Goal: Information Seeking & Learning: Learn about a topic

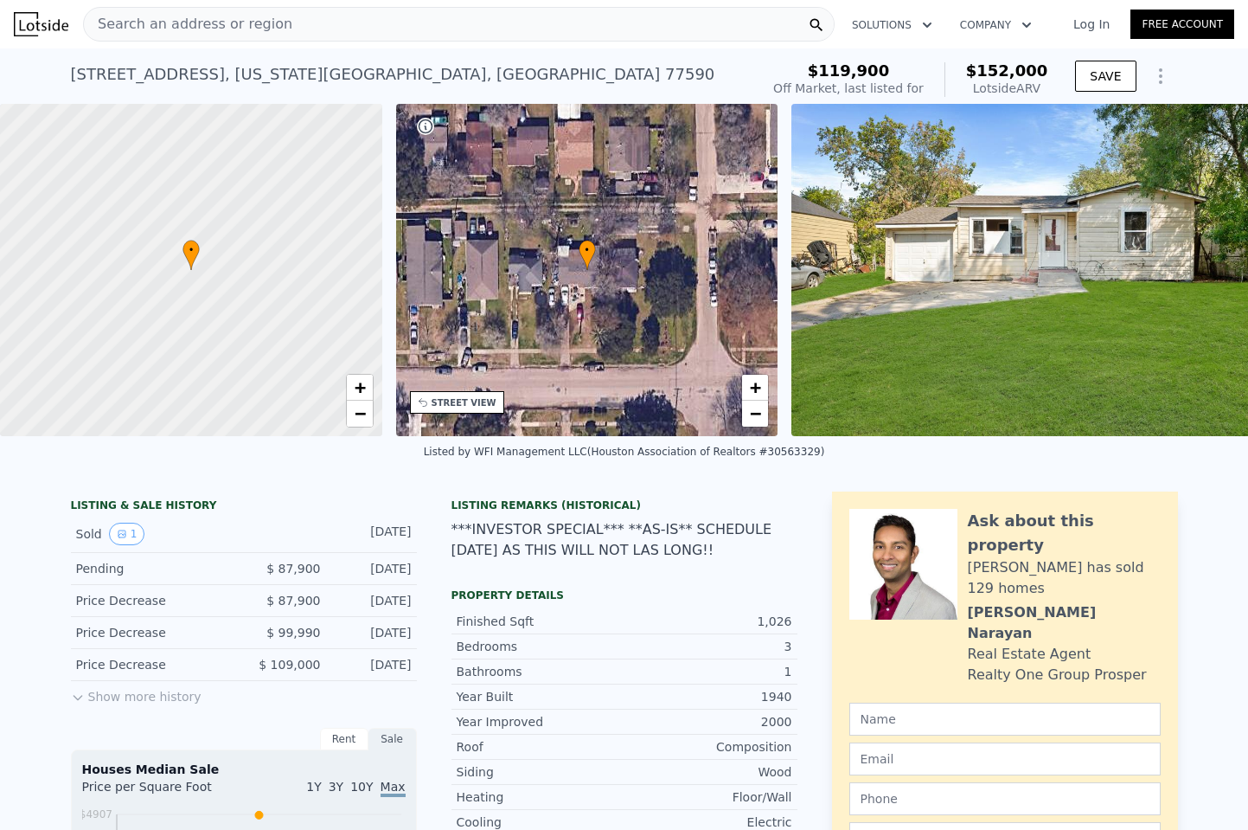
click at [344, 21] on div "Search an address or region" at bounding box center [459, 24] width 752 height 35
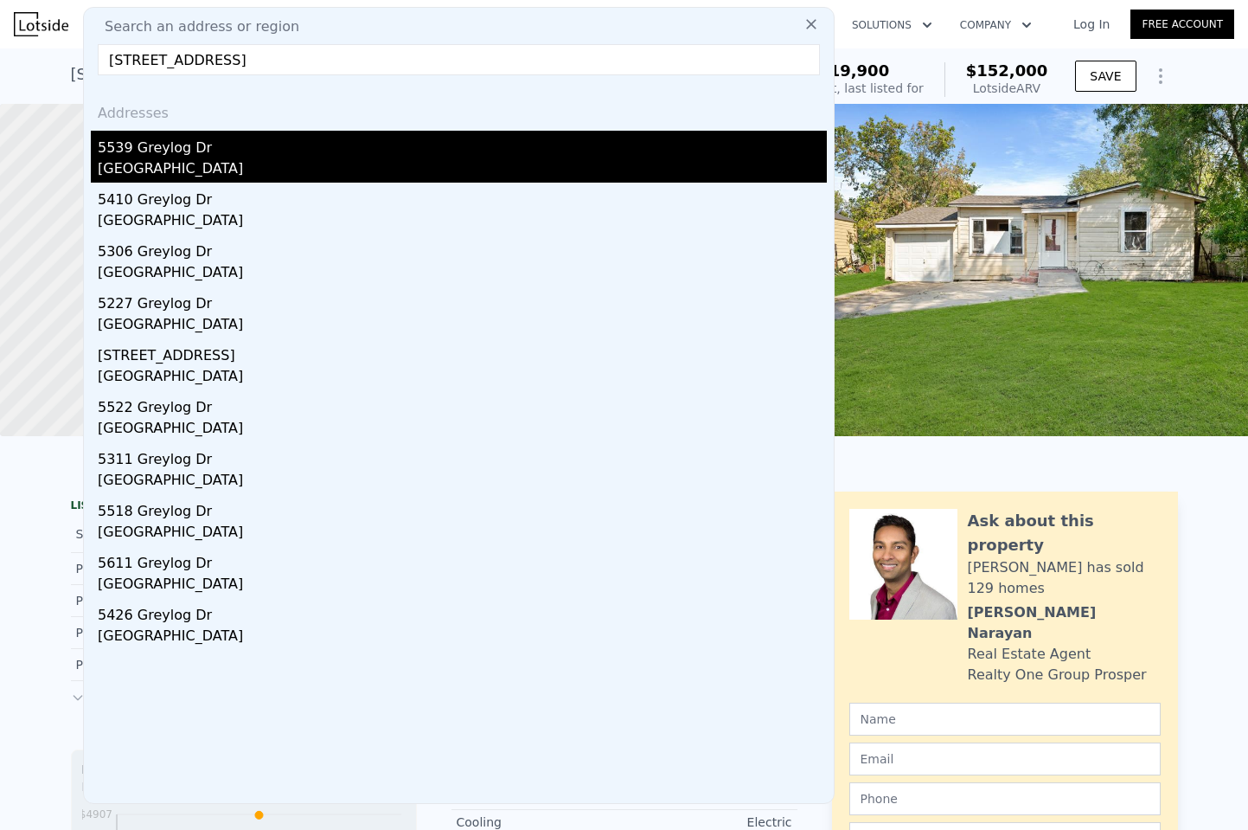
type input "[STREET_ADDRESS]"
click at [183, 134] on div "5539 Greylog Dr" at bounding box center [462, 145] width 729 height 28
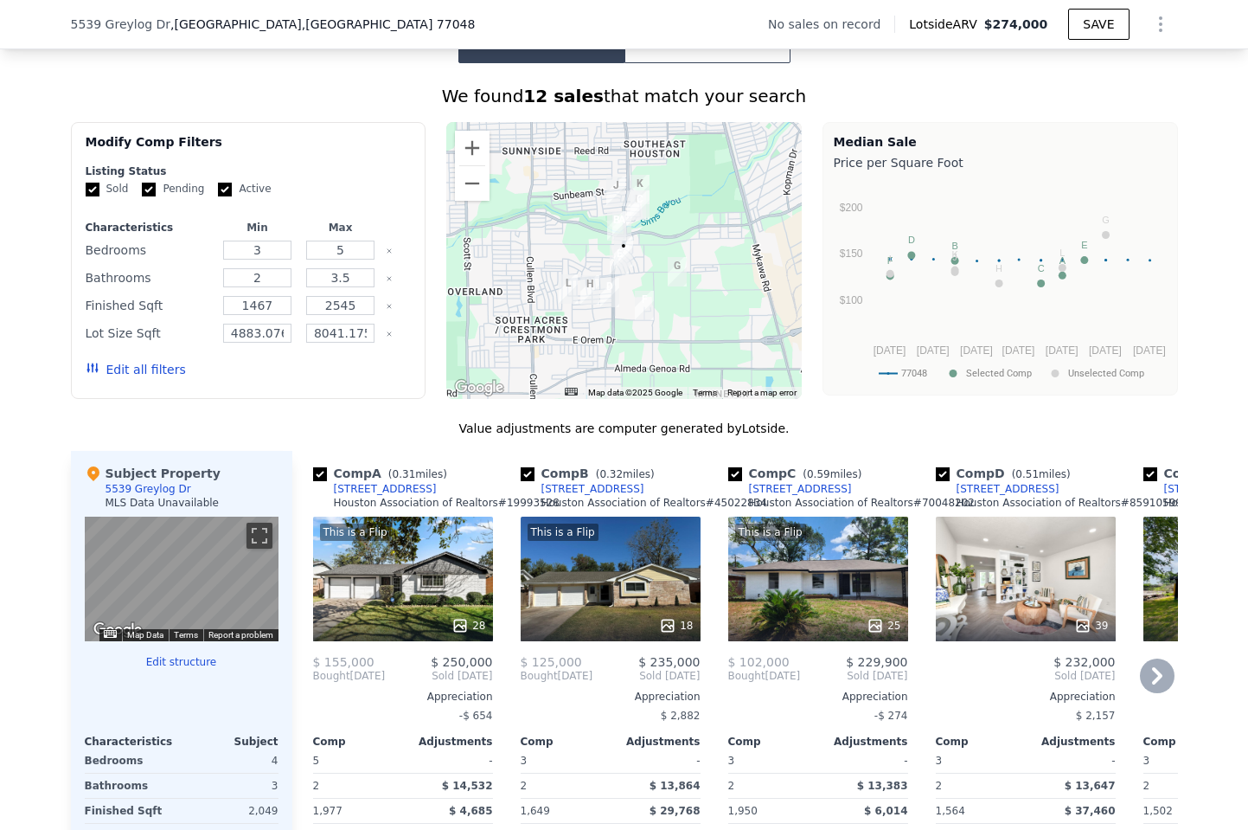
scroll to position [1292, 0]
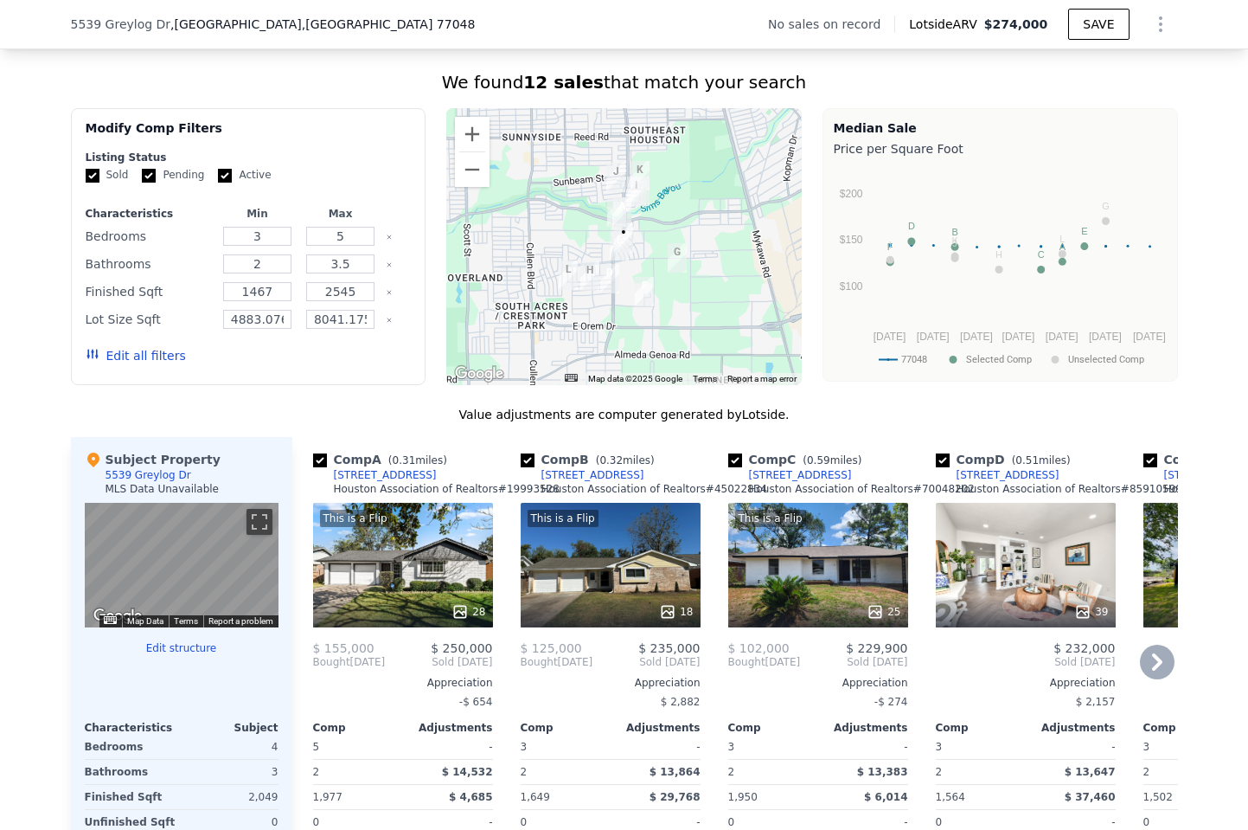
click at [434, 574] on div "This is a Flip 28" at bounding box center [403, 565] width 180 height 125
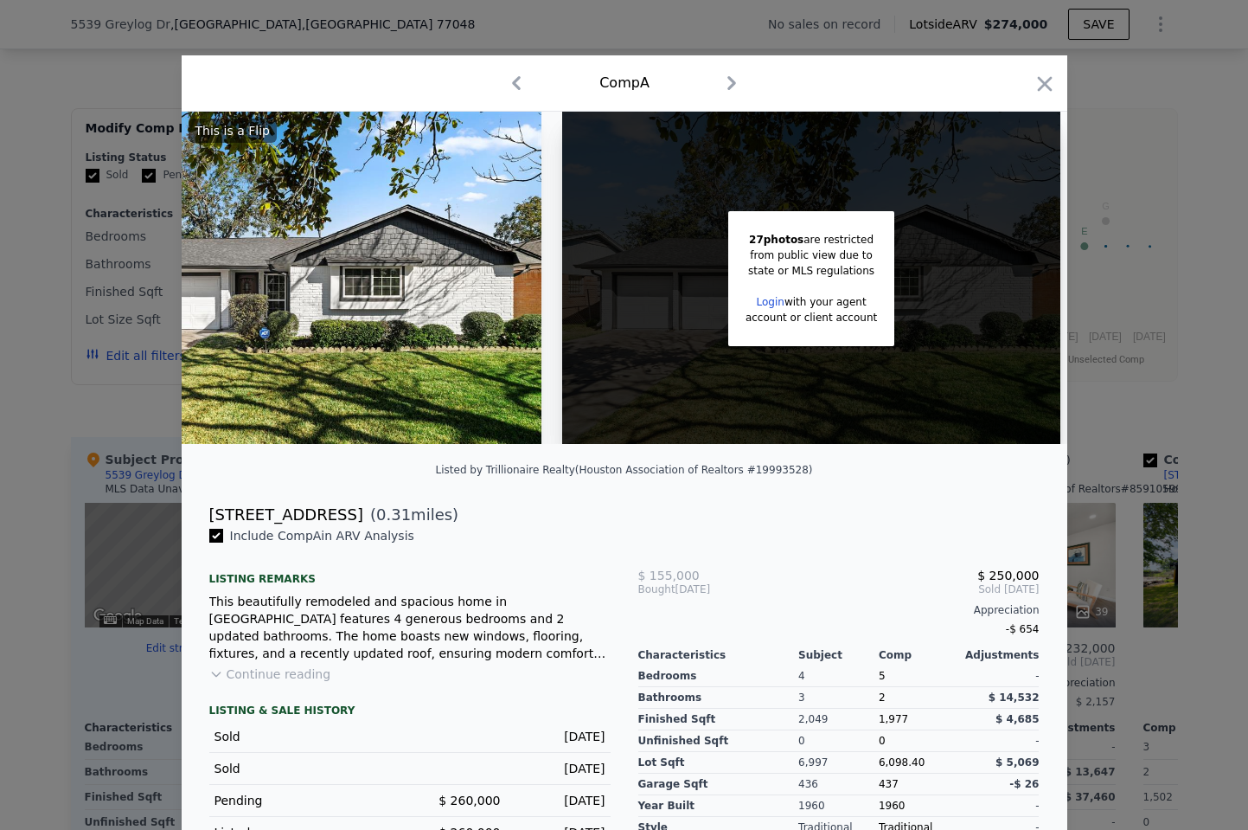
scroll to position [0, 138]
click at [1044, 82] on icon "button" at bounding box center [1044, 83] width 15 height 15
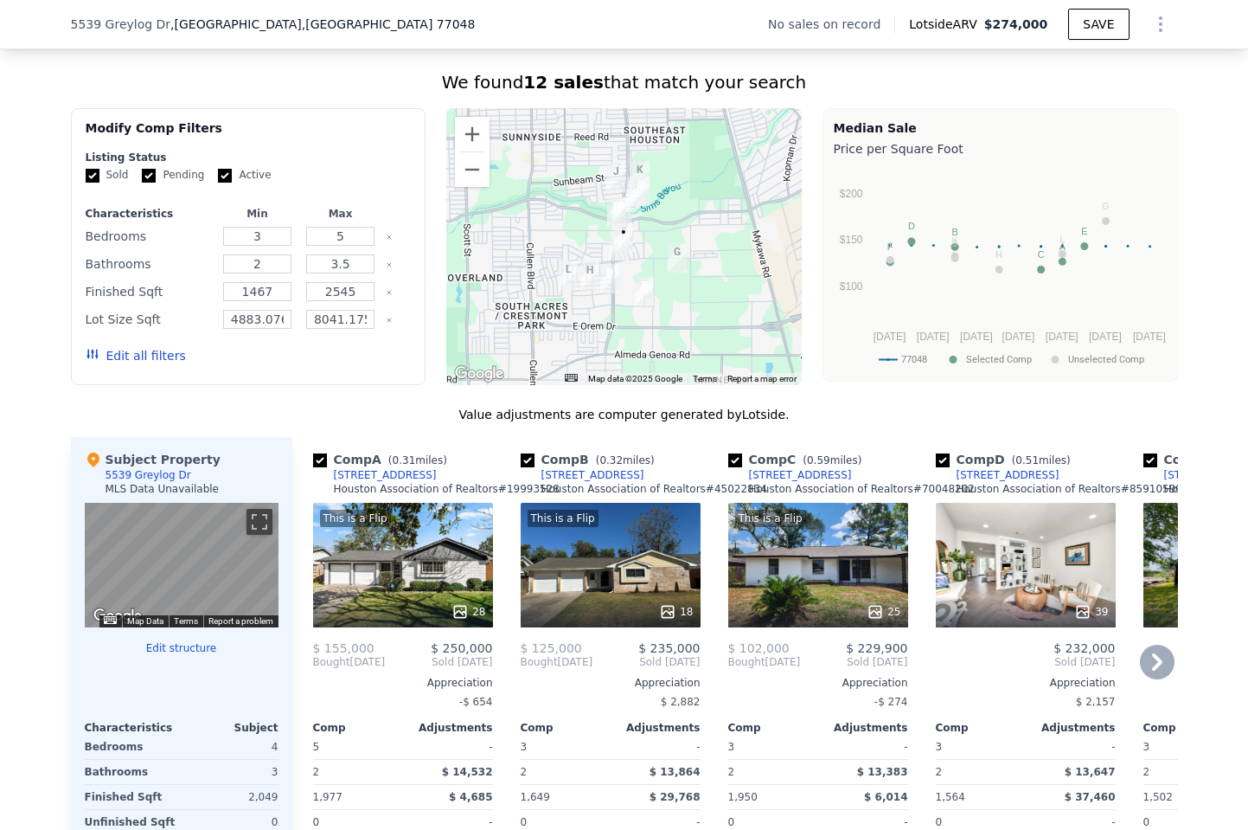
click at [775, 582] on div "This is a Flip 25" at bounding box center [818, 565] width 180 height 125
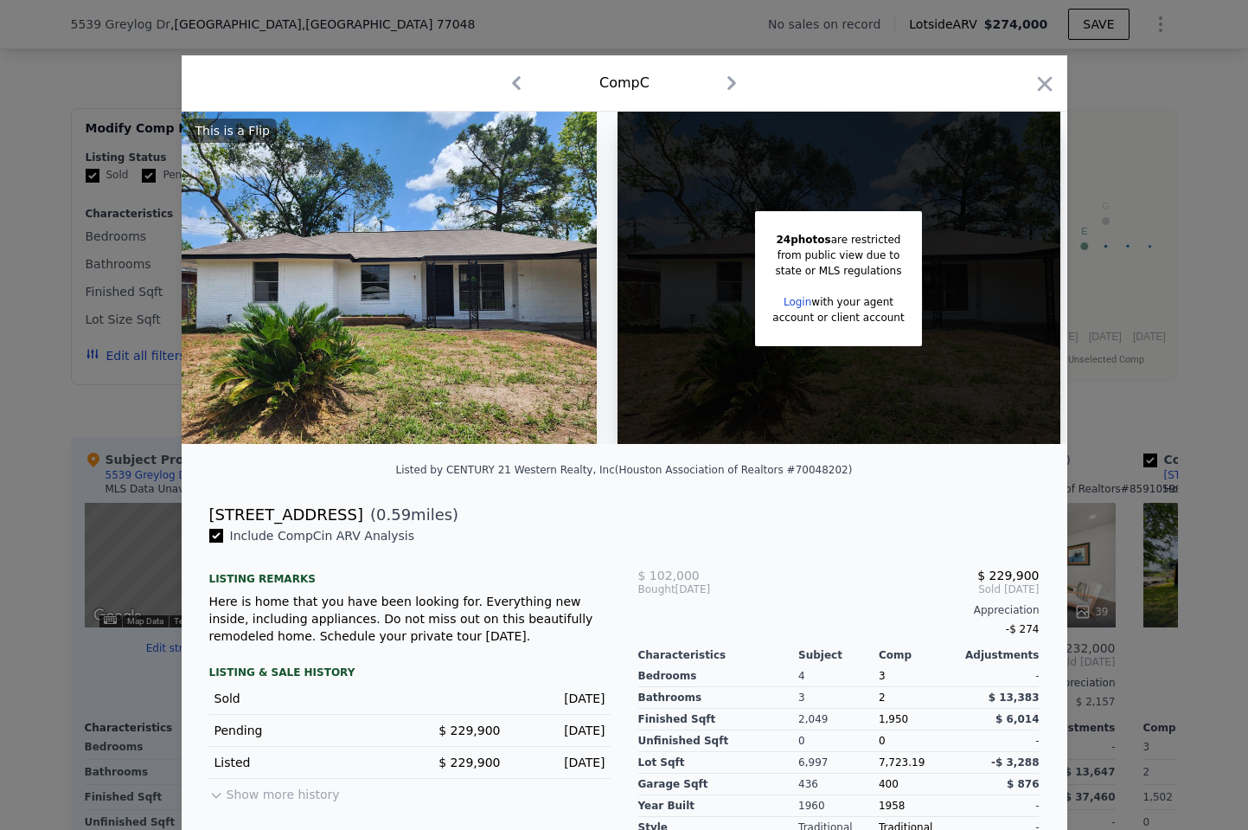
scroll to position [0, 28]
click at [1049, 87] on icon "button" at bounding box center [1044, 83] width 15 height 15
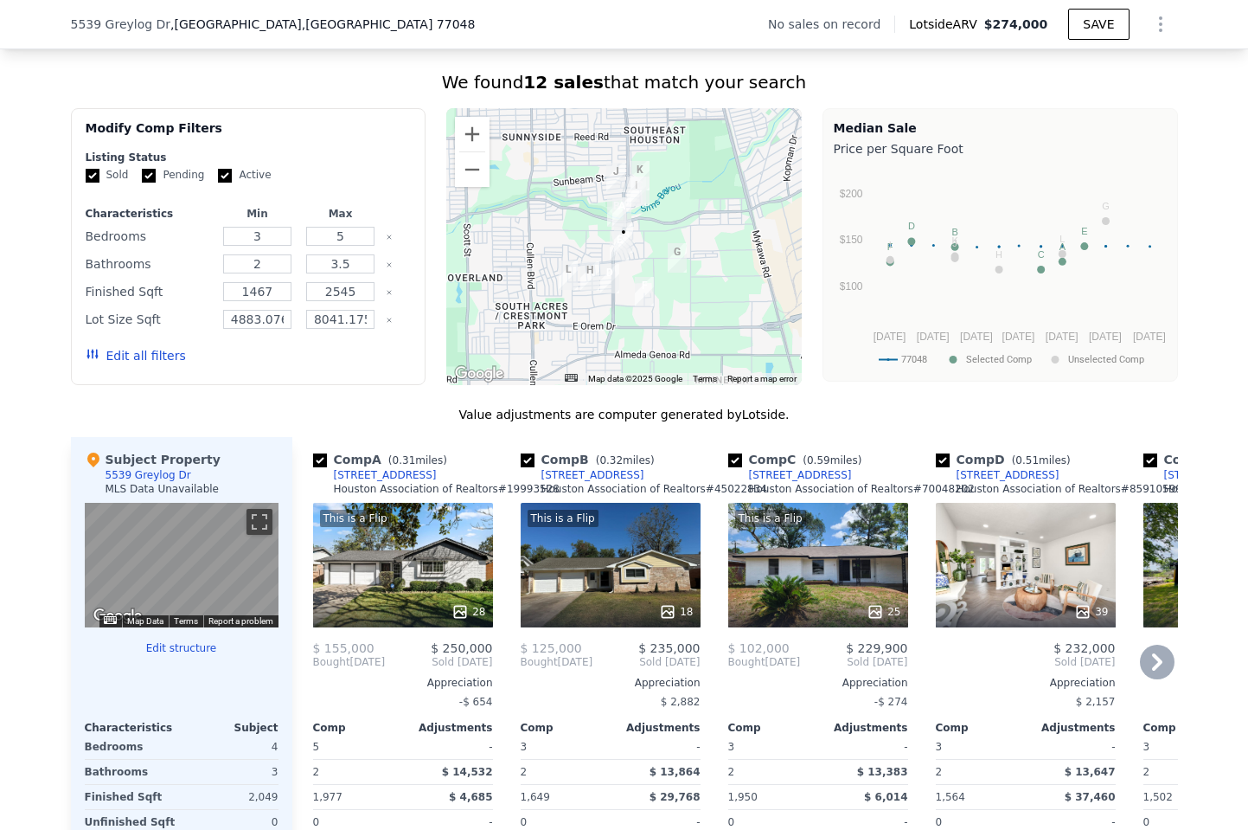
click at [374, 576] on div "This is a Flip 28" at bounding box center [403, 565] width 180 height 125
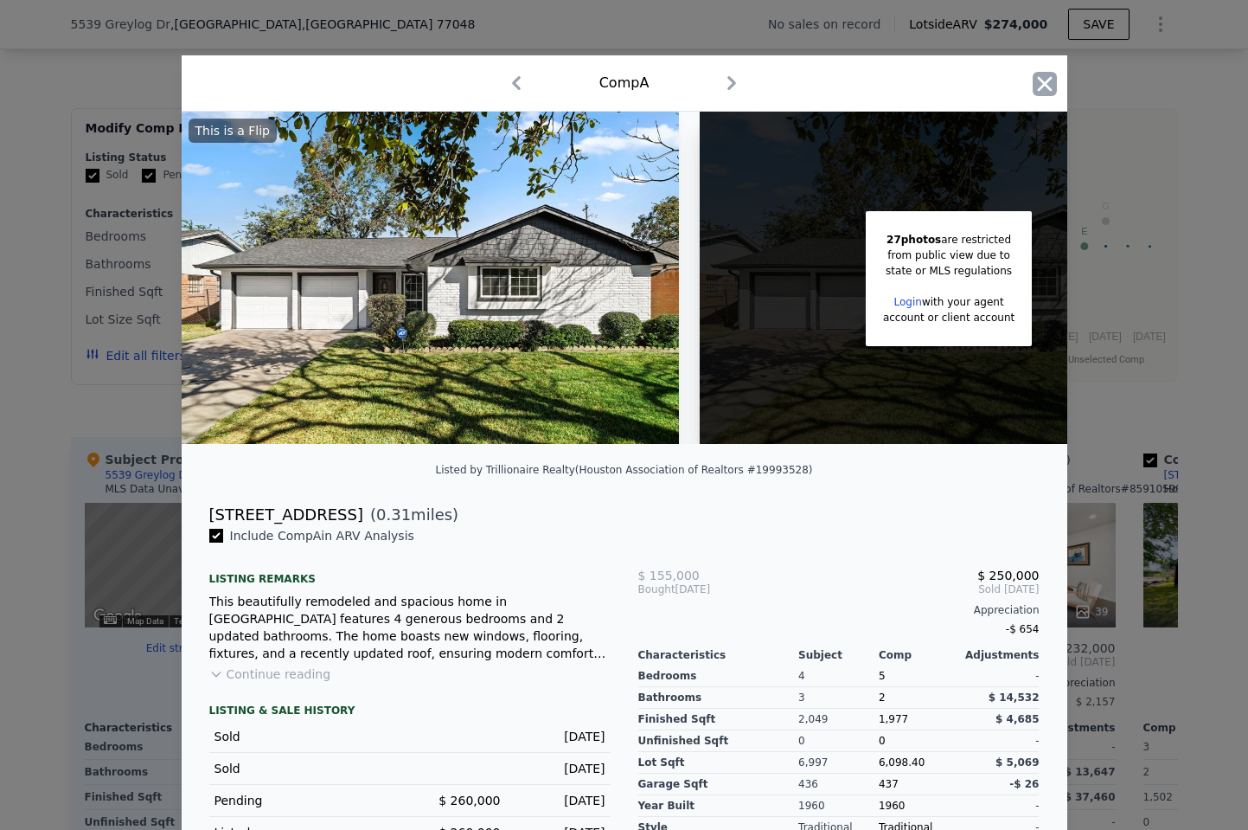
click at [1039, 82] on icon "button" at bounding box center [1045, 84] width 24 height 24
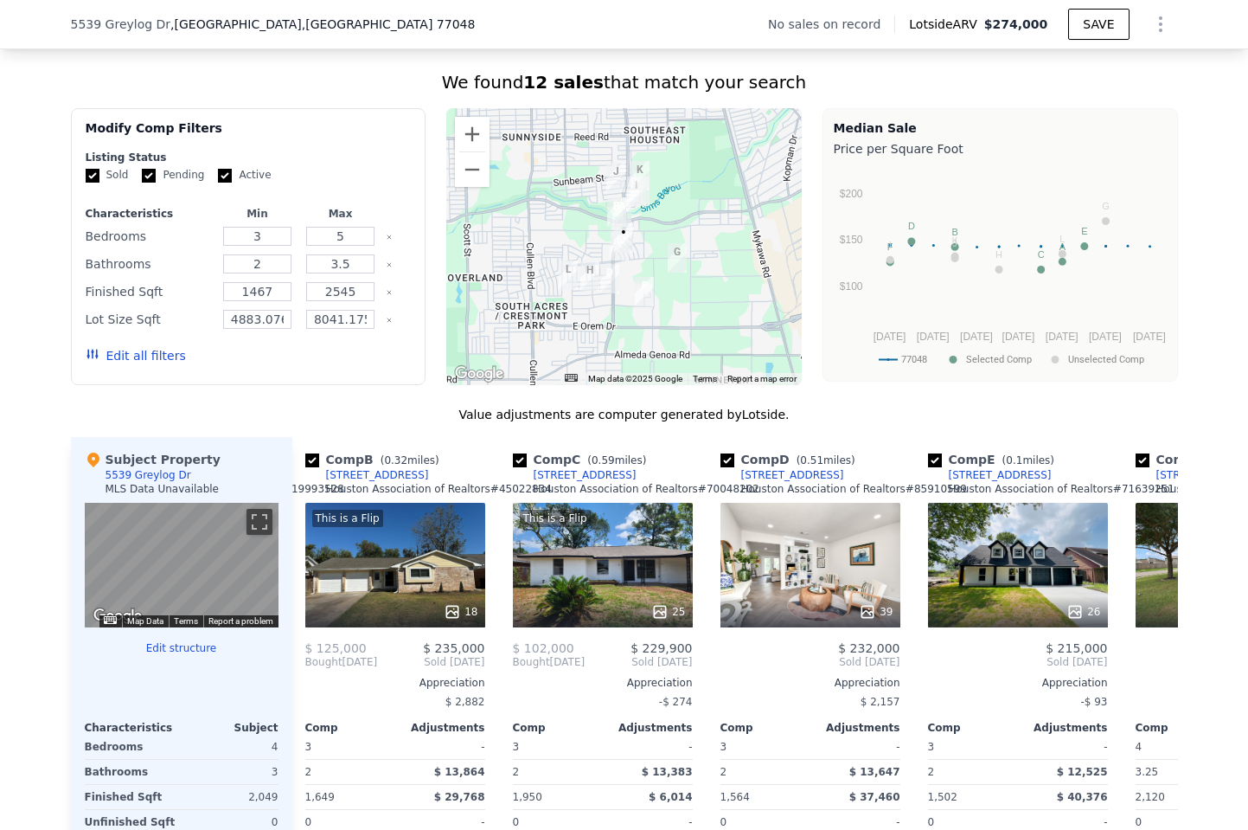
scroll to position [0, 218]
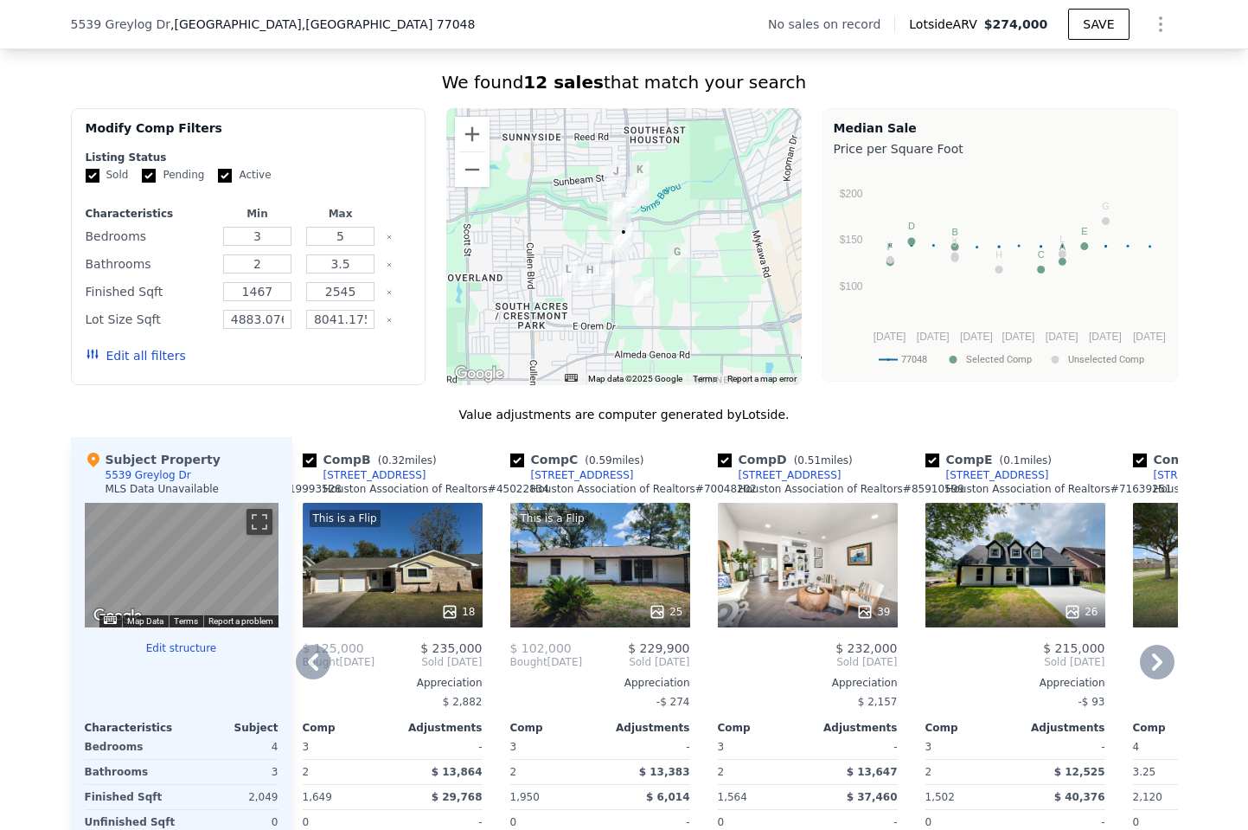
click at [591, 562] on div "This is a Flip 25" at bounding box center [600, 565] width 180 height 125
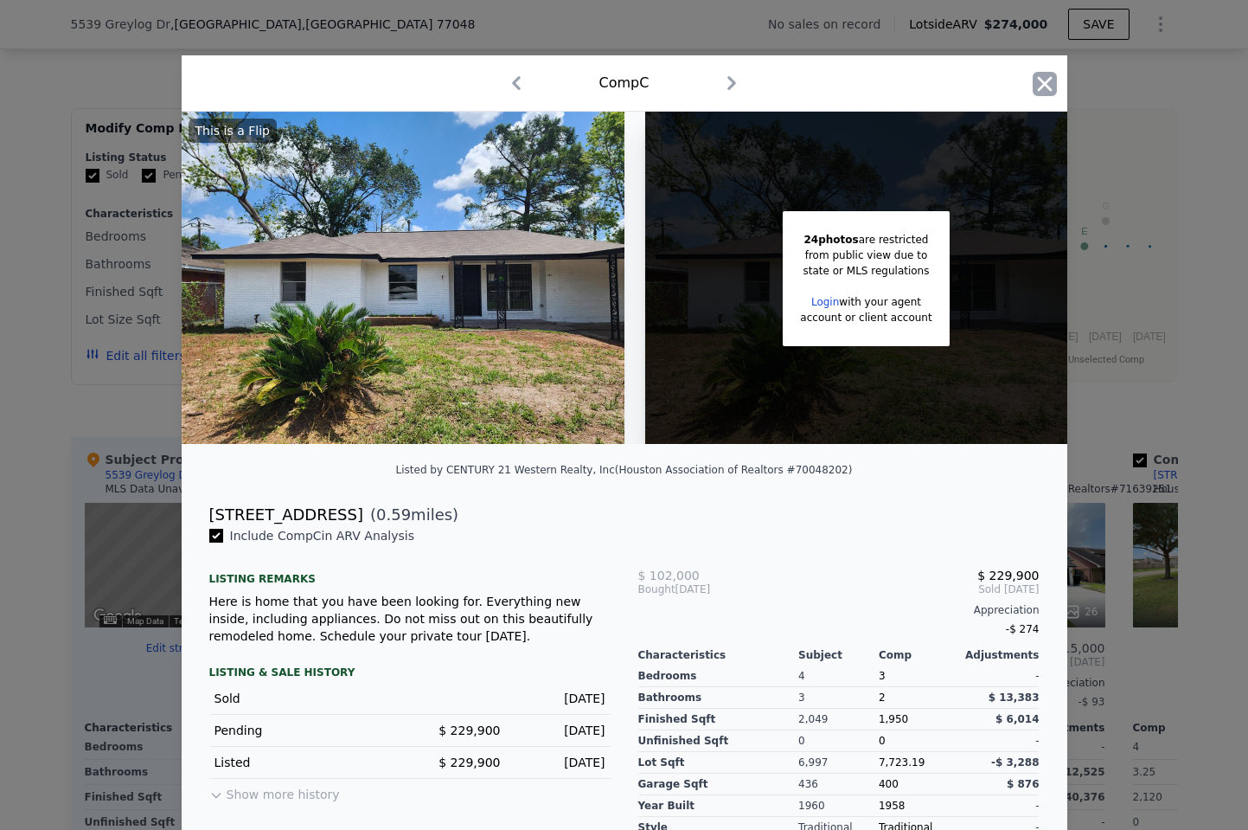
click at [1054, 82] on icon "button" at bounding box center [1045, 84] width 24 height 24
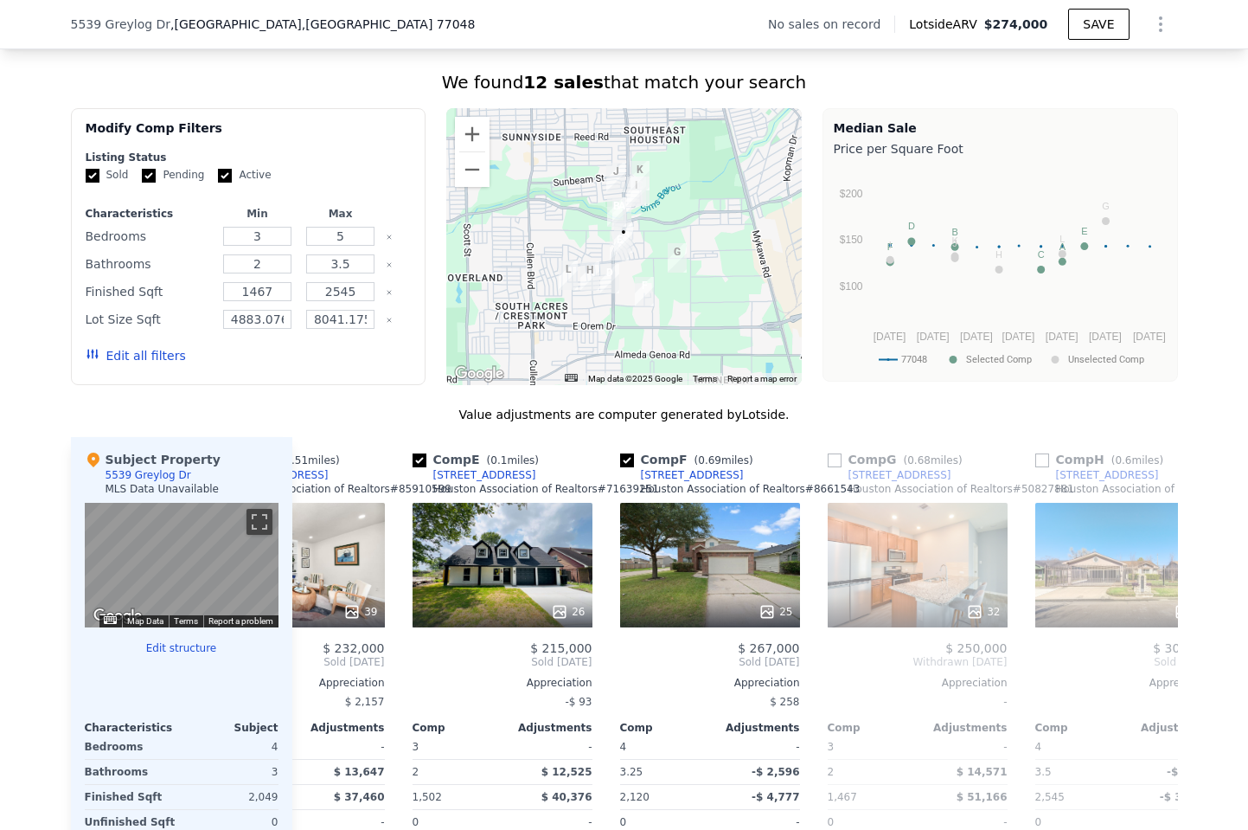
scroll to position [0, 733]
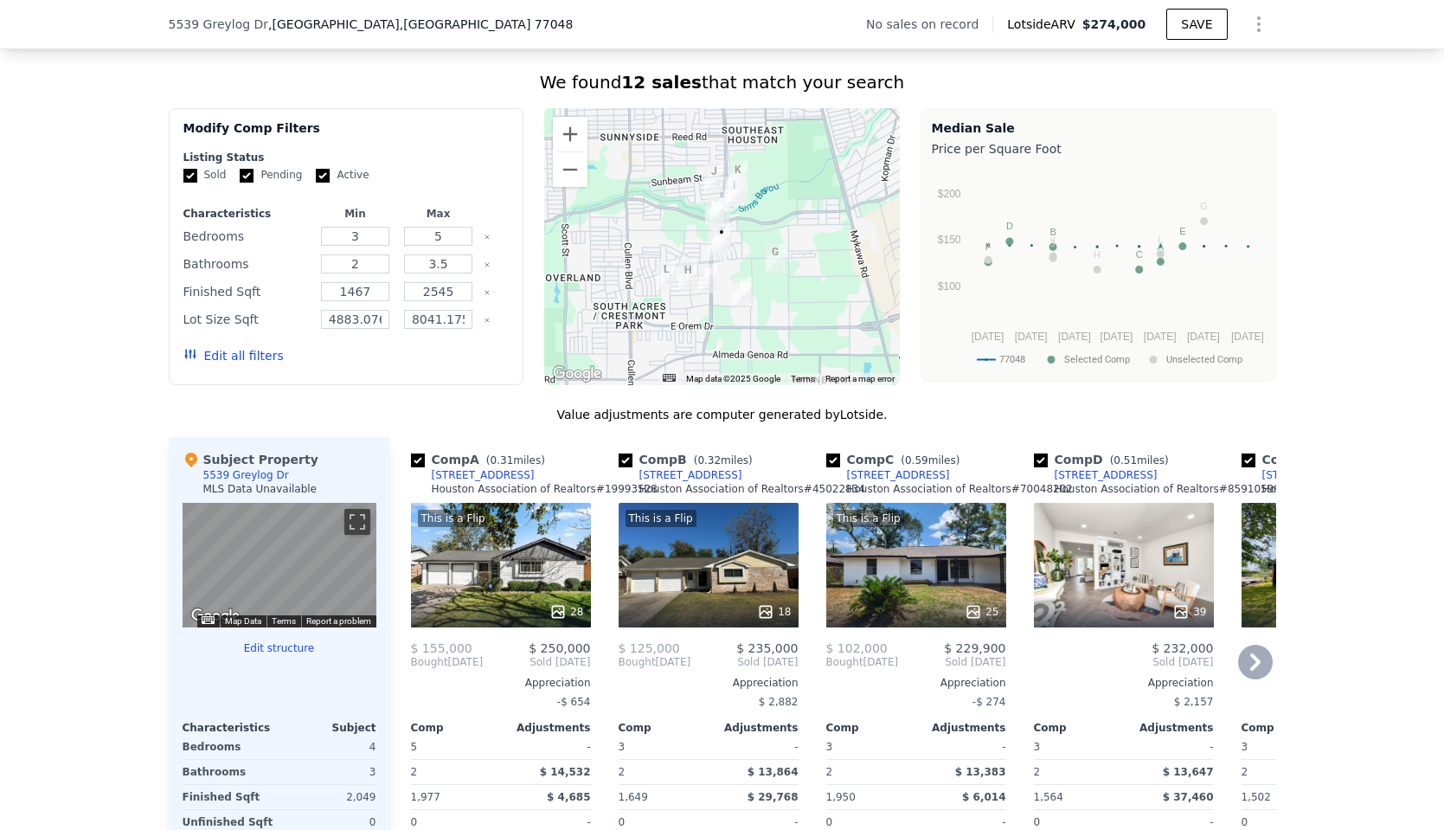
click at [721, 562] on div "This is a Flip 18" at bounding box center [709, 565] width 180 height 125
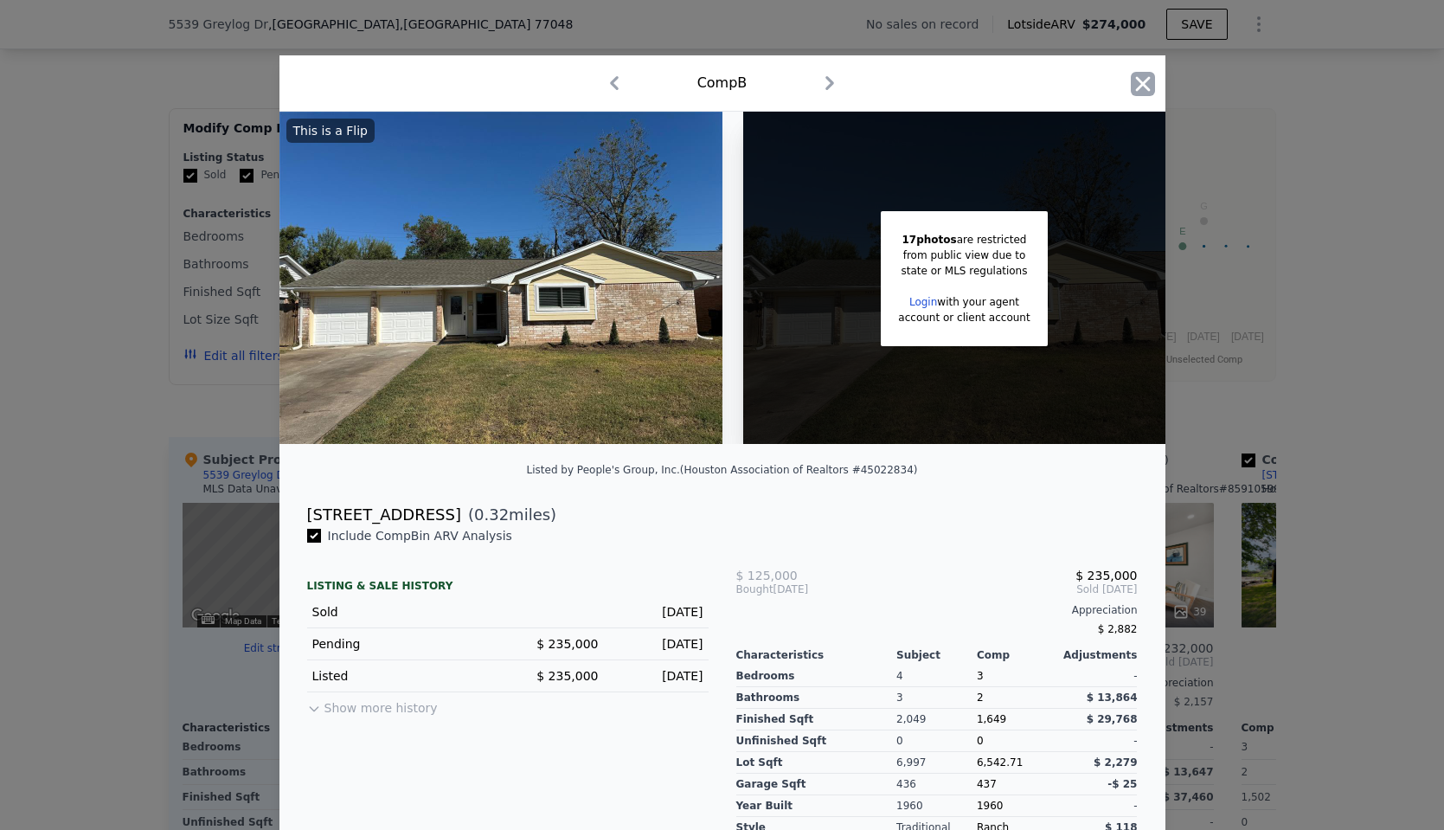
click at [1149, 94] on icon "button" at bounding box center [1143, 84] width 24 height 24
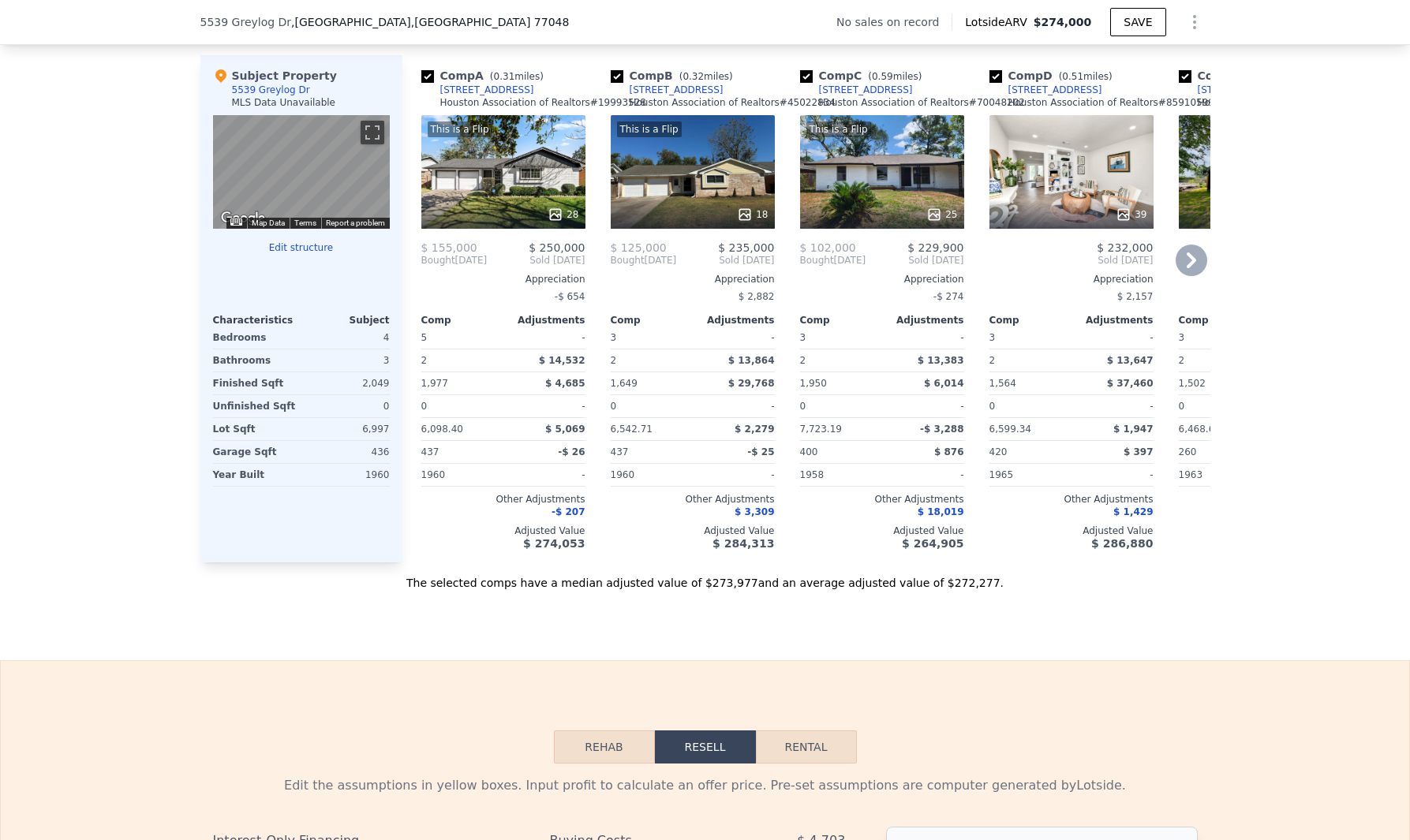
scroll to position [1523, 0]
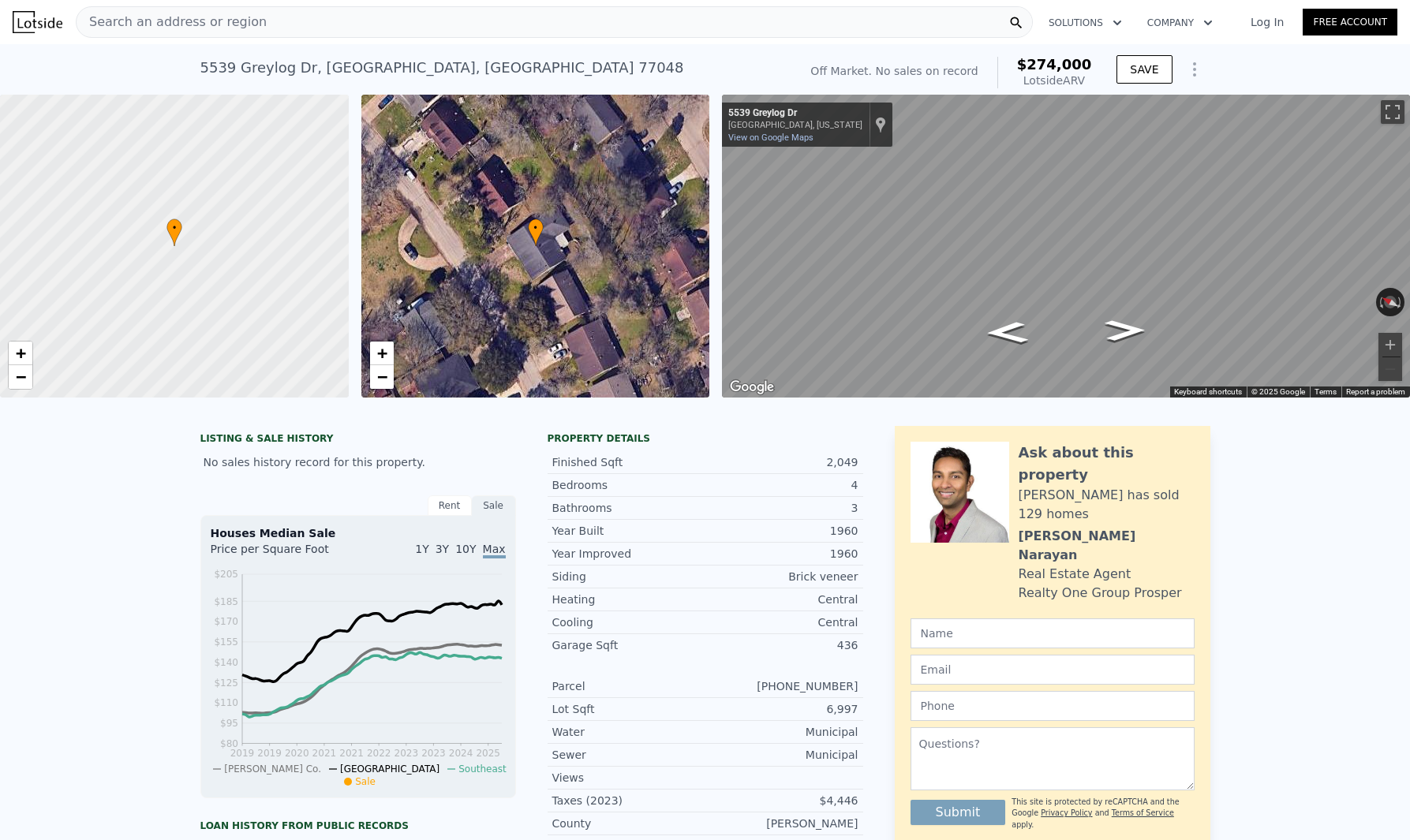
click at [56, 42] on nav "Search an address or region Solutions Company Open main menu Log In Free Account" at bounding box center [705, 22] width 1410 height 44
click at [233, 62] on div "5539 Greylog Dr , Houston , TX 77048" at bounding box center [442, 67] width 483 height 22
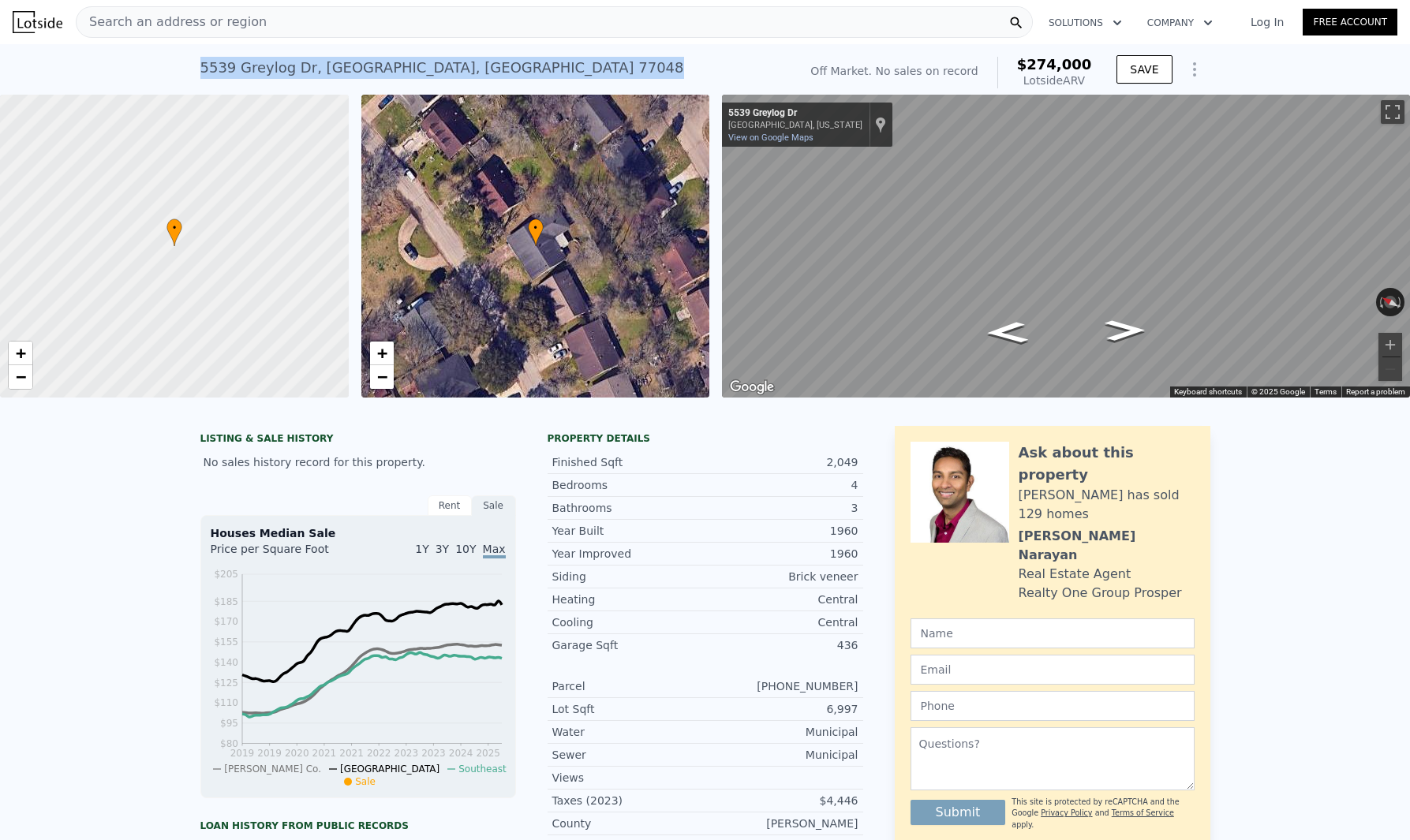
click at [233, 62] on div "5539 Greylog Dr , Houston , TX 77048" at bounding box center [442, 67] width 483 height 22
click at [149, 57] on div "5539 Greylog Dr , Houston , TX 77048 No sales on record (~ARV $274k ) Off Marke…" at bounding box center [705, 68] width 1410 height 50
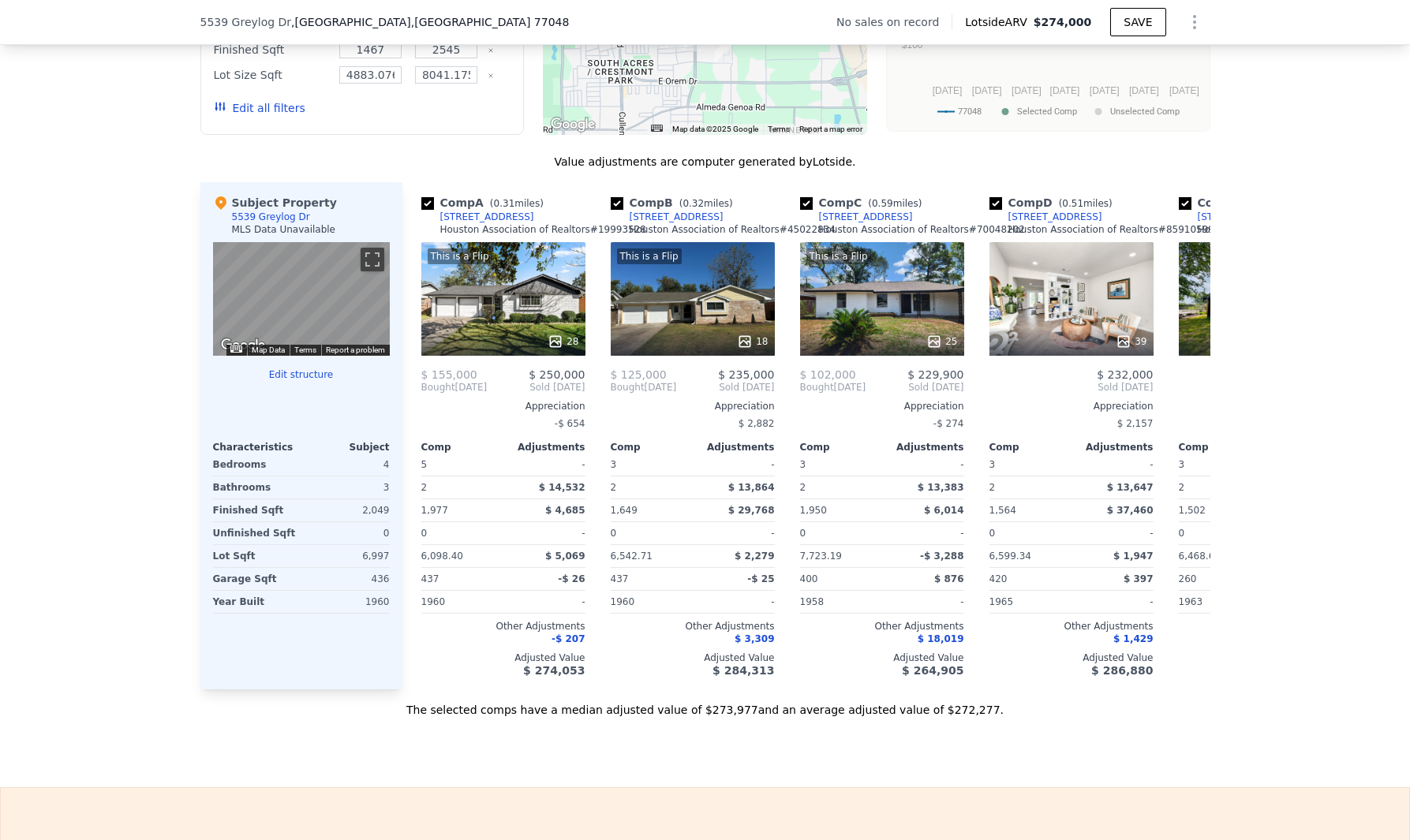
scroll to position [1427, 0]
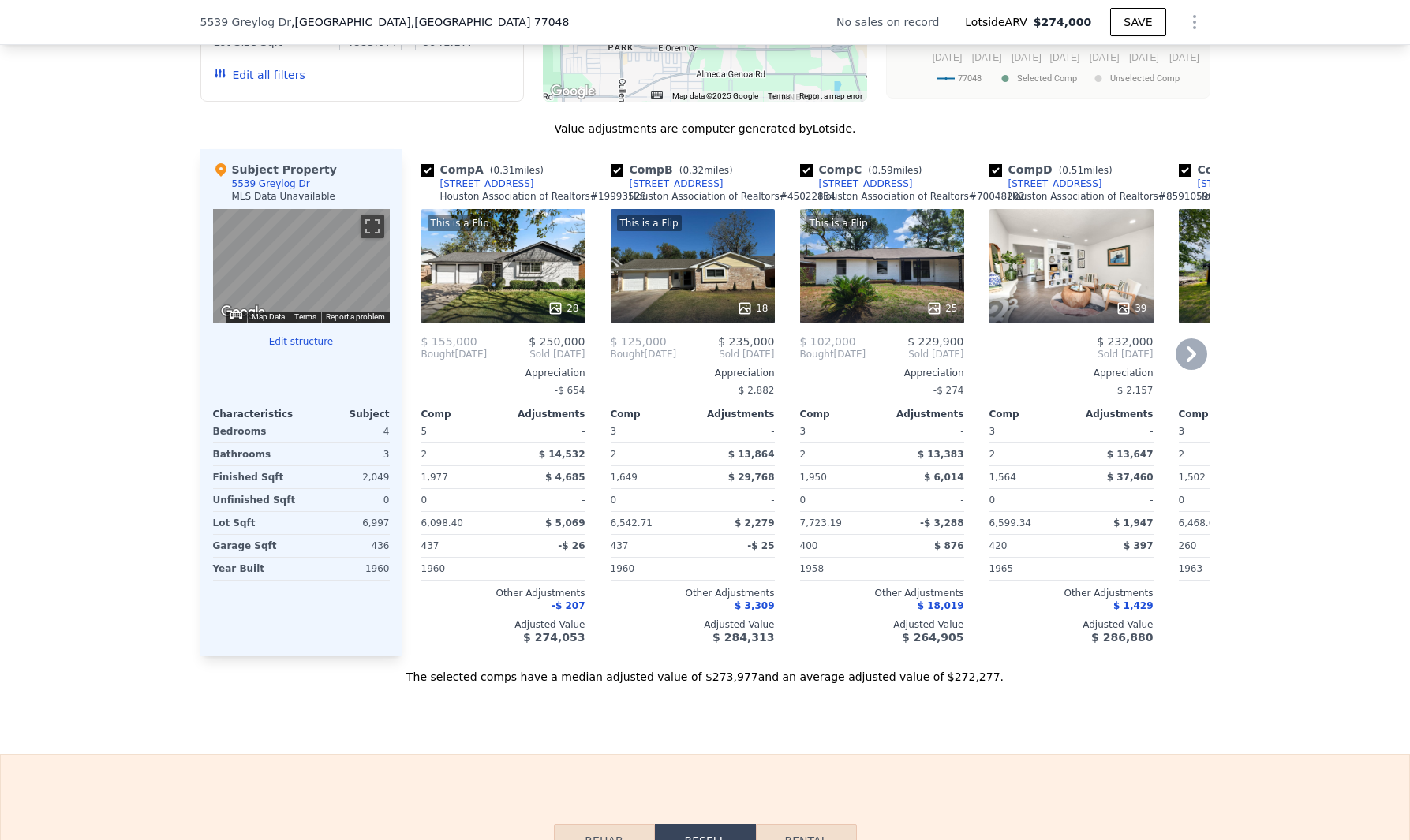
click at [1193, 349] on icon at bounding box center [1191, 354] width 32 height 32
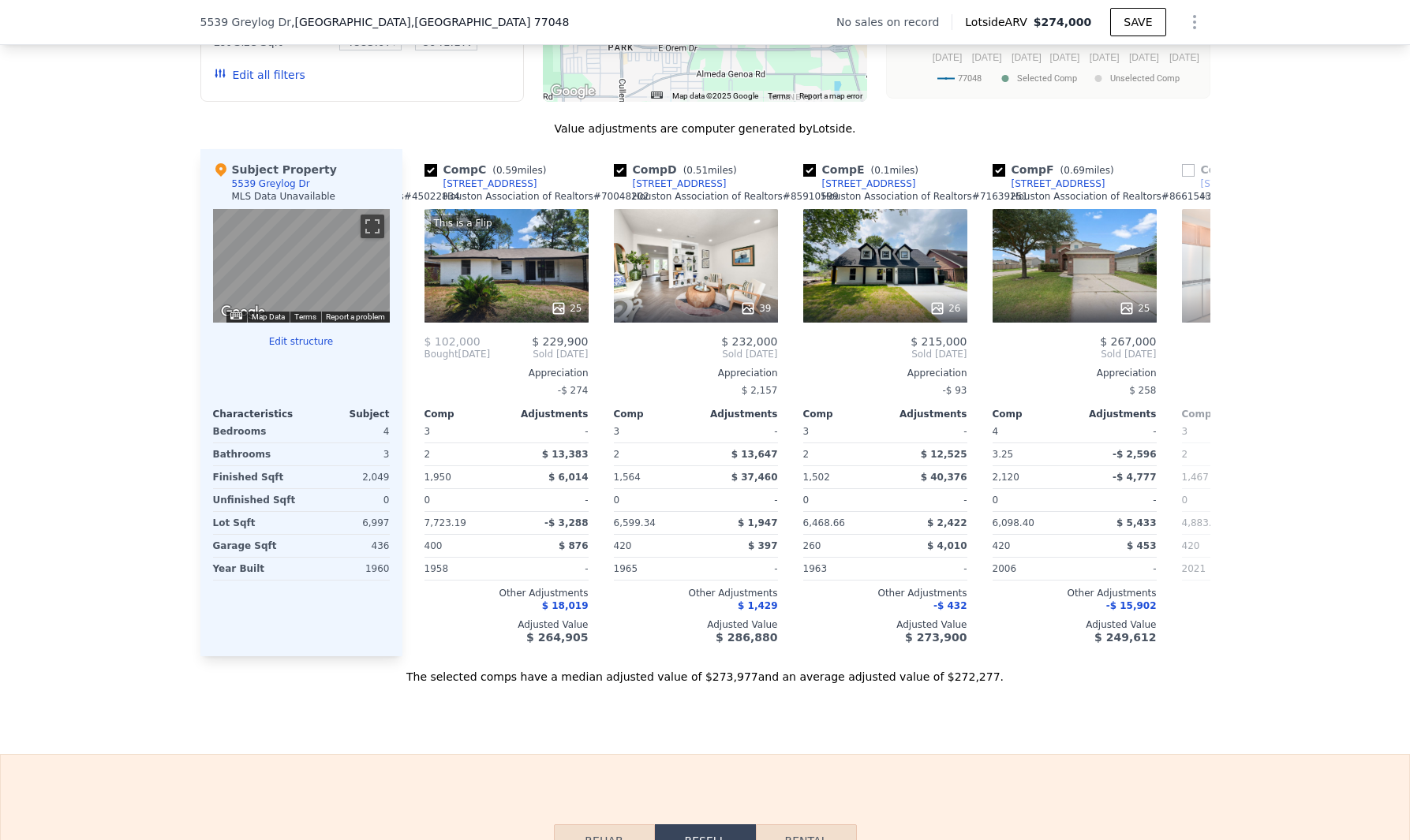
scroll to position [0, 378]
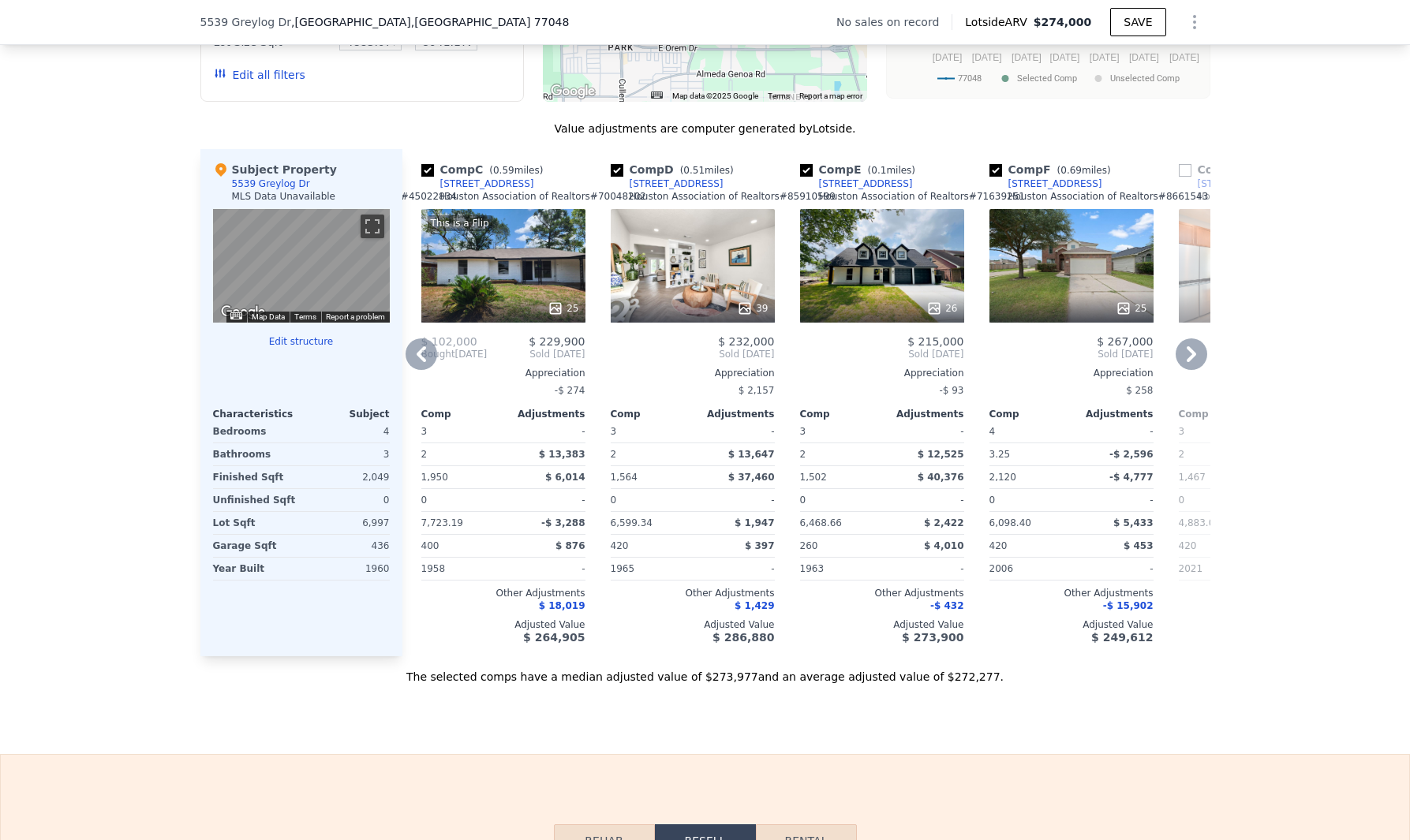
click at [1184, 345] on icon at bounding box center [1191, 354] width 32 height 32
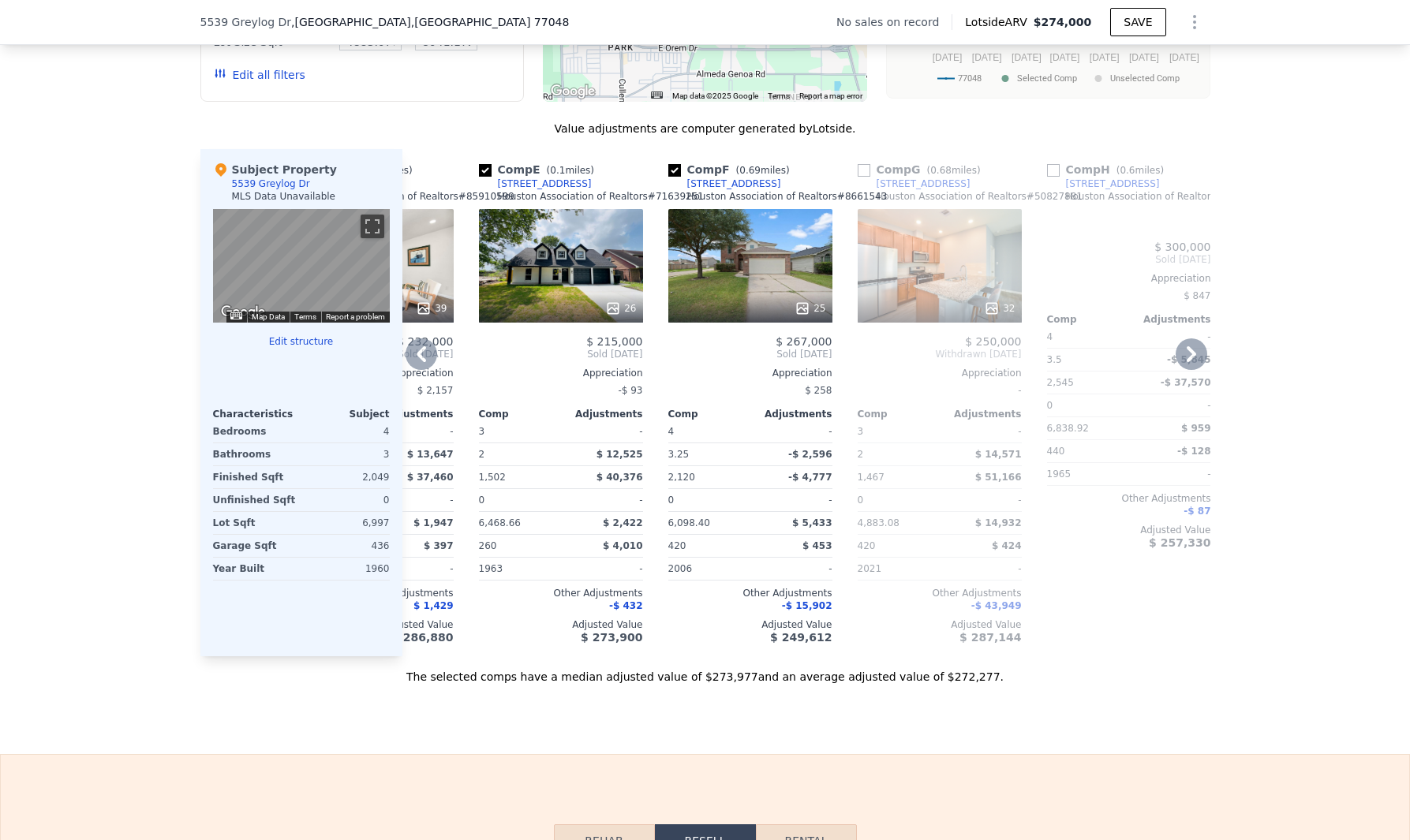
scroll to position [0, 757]
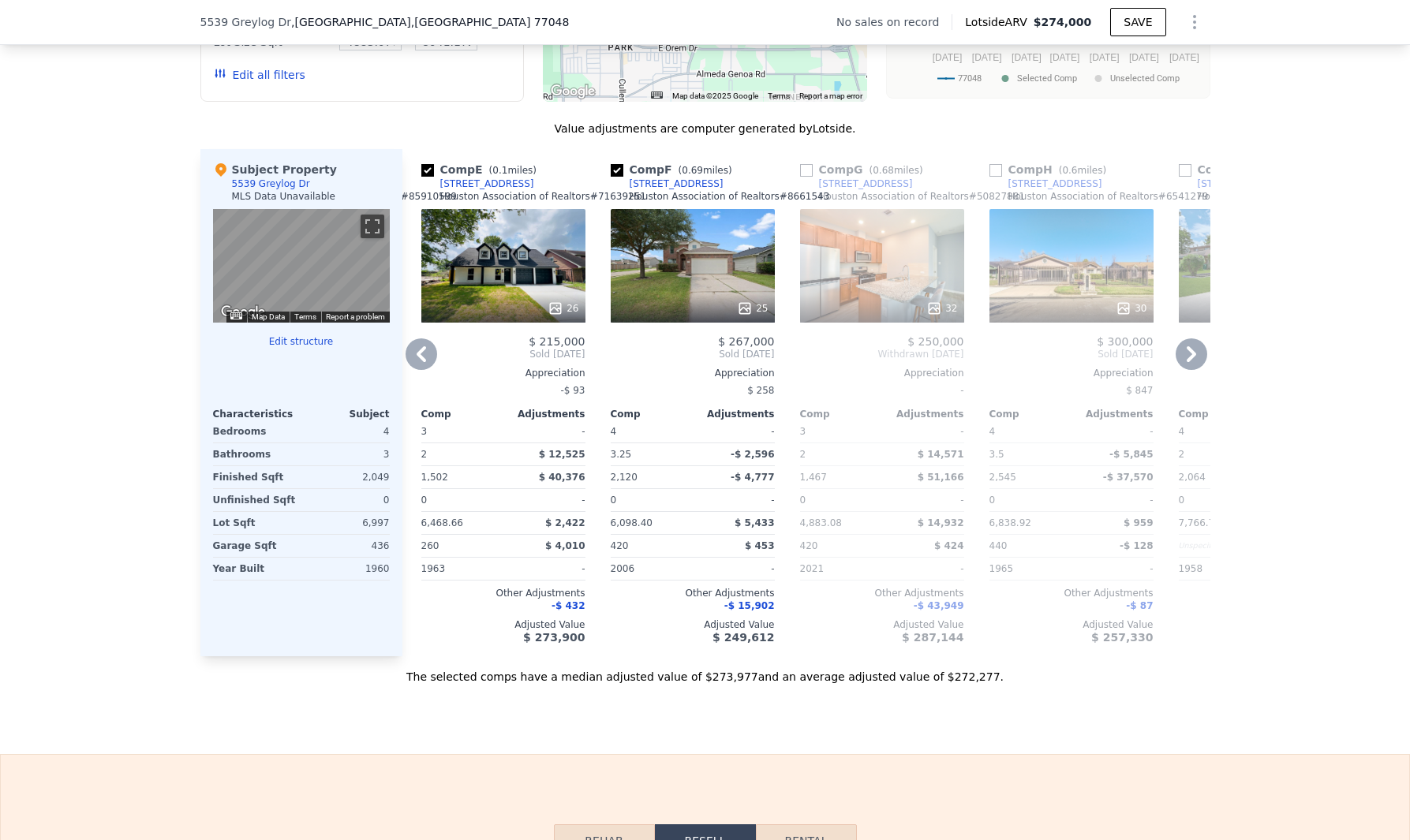
click at [1185, 359] on icon at bounding box center [1191, 354] width 32 height 32
